Goal: Find specific page/section: Find specific page/section

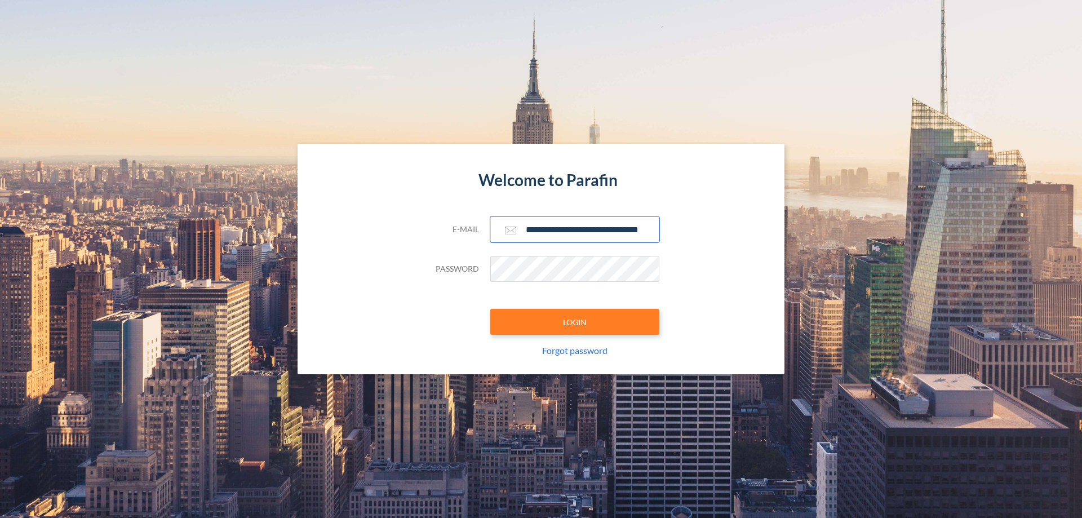
type input "**********"
click at [575, 322] on button "LOGIN" at bounding box center [574, 322] width 169 height 26
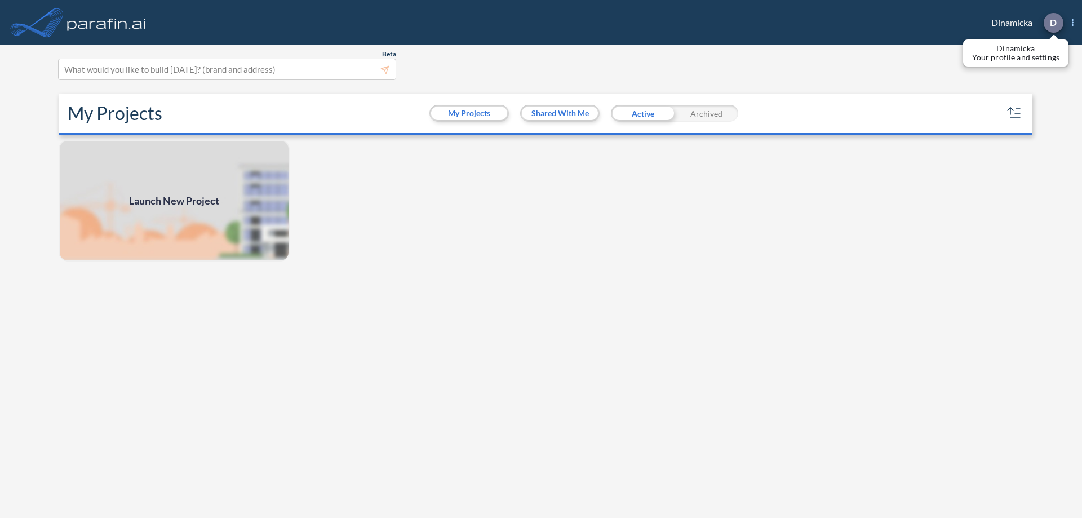
click at [1053, 23] on p "D" at bounding box center [1053, 22] width 7 height 10
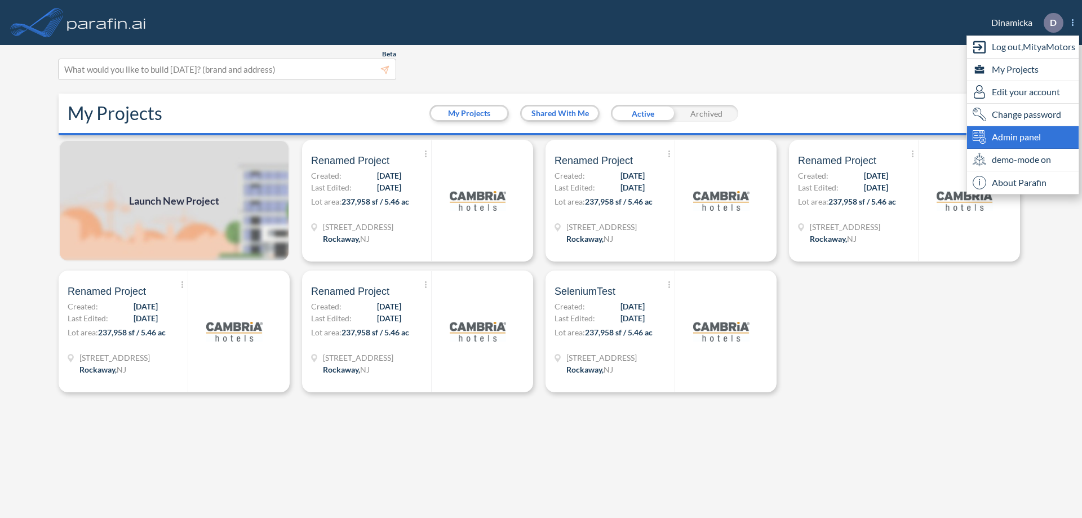
click at [1023, 137] on span "Admin panel" at bounding box center [1016, 137] width 49 height 14
